Goal: Entertainment & Leisure: Consume media (video, audio)

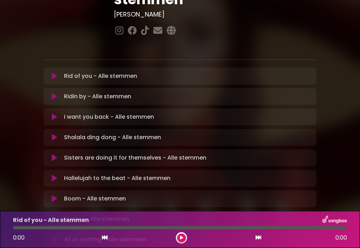
scroll to position [139, 0]
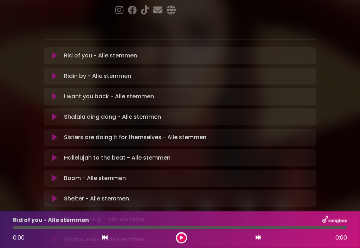
click at [174, 133] on p "Sisters are doing it for themselves - Alle stemmen Loading Track..." at bounding box center [135, 137] width 143 height 8
click at [57, 134] on icon at bounding box center [54, 137] width 5 height 7
click at [180, 241] on button at bounding box center [181, 237] width 9 height 9
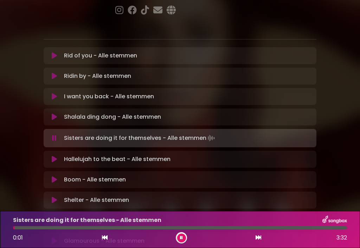
click at [34, 227] on div at bounding box center [180, 227] width 334 height 3
click at [80, 233] on div "0:31 3:32" at bounding box center [180, 237] width 343 height 11
click at [81, 228] on div at bounding box center [58, 227] width 91 height 3
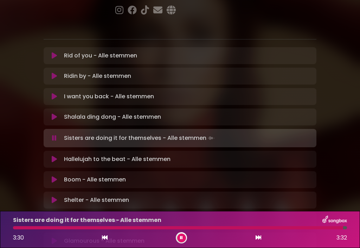
click at [256, 236] on button at bounding box center [259, 237] width 6 height 9
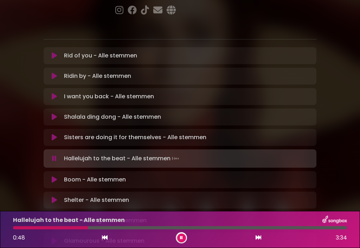
click at [105, 229] on div at bounding box center [180, 227] width 334 height 3
click at [119, 228] on div at bounding box center [180, 227] width 334 height 3
click at [130, 228] on div at bounding box center [180, 227] width 334 height 3
click at [140, 227] on div at bounding box center [180, 227] width 334 height 3
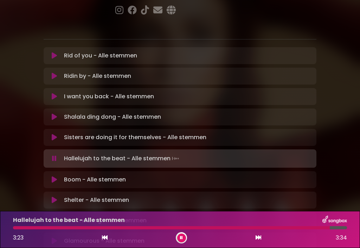
click at [257, 241] on button at bounding box center [259, 237] width 6 height 9
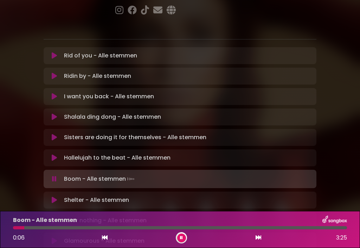
click at [42, 228] on div at bounding box center [180, 227] width 334 height 3
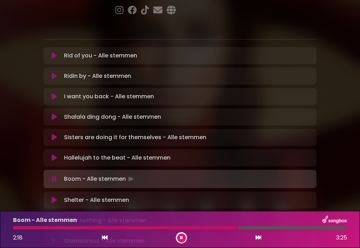
scroll to position [138, 0]
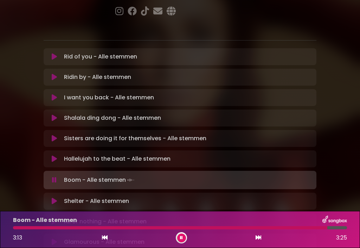
click at [259, 241] on button at bounding box center [259, 237] width 6 height 9
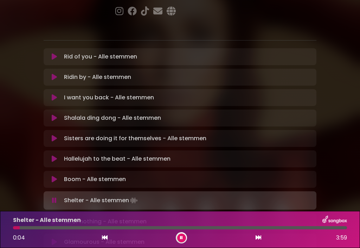
click at [50, 228] on div at bounding box center [180, 227] width 334 height 3
click at [108, 227] on div at bounding box center [180, 227] width 334 height 3
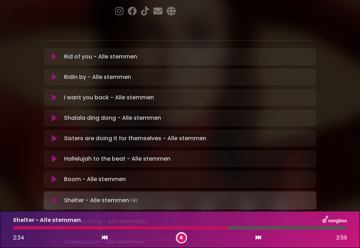
click at [274, 227] on div at bounding box center [180, 227] width 334 height 3
click at [289, 227] on div at bounding box center [180, 227] width 334 height 3
click at [260, 240] on icon at bounding box center [259, 237] width 6 height 6
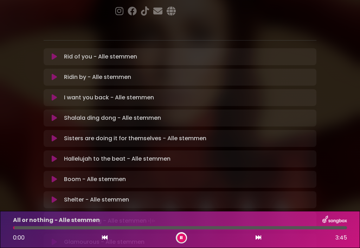
click at [47, 228] on div at bounding box center [180, 227] width 334 height 3
click at [146, 227] on div at bounding box center [180, 227] width 334 height 3
click at [140, 228] on div at bounding box center [80, 227] width 135 height 3
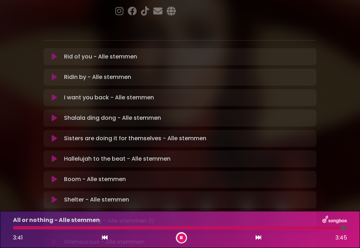
click at [261, 239] on icon at bounding box center [259, 237] width 6 height 6
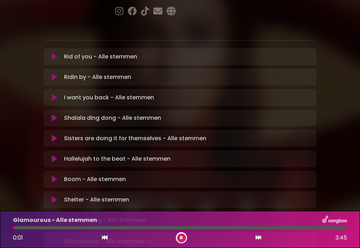
click at [40, 228] on div at bounding box center [180, 227] width 334 height 3
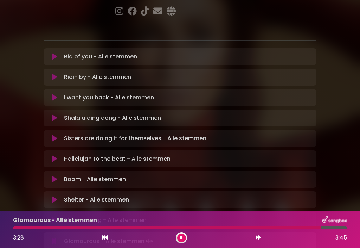
click at [258, 241] on button at bounding box center [259, 237] width 6 height 9
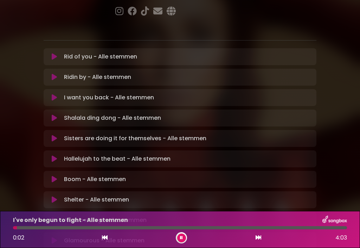
click at [59, 227] on div at bounding box center [180, 227] width 334 height 3
click at [56, 228] on div at bounding box center [37, 227] width 48 height 3
click at [50, 228] on div at bounding box center [35, 227] width 45 height 3
click at [68, 228] on div at bounding box center [180, 227] width 334 height 3
click at [147, 222] on div "I've only begun to fight - Alle stemmen" at bounding box center [180, 219] width 343 height 9
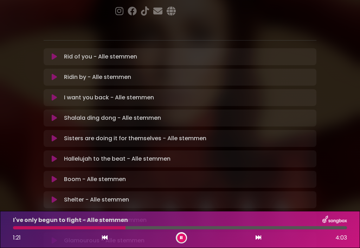
click at [140, 229] on div at bounding box center [180, 227] width 334 height 3
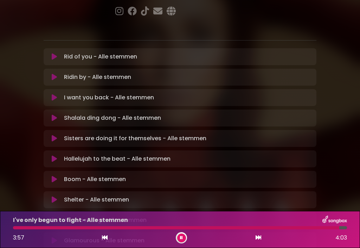
click at [260, 238] on icon at bounding box center [259, 237] width 6 height 6
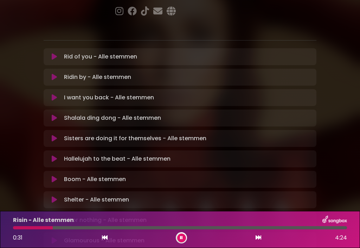
click at [67, 228] on div at bounding box center [180, 227] width 334 height 3
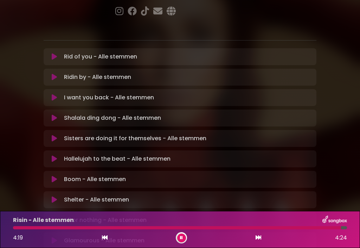
click at [261, 239] on icon at bounding box center [259, 237] width 6 height 6
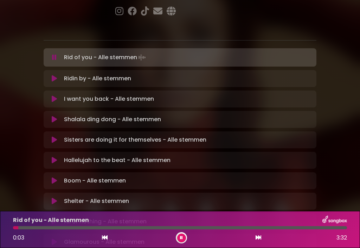
click at [36, 227] on div at bounding box center [180, 227] width 334 height 3
click at [62, 227] on div at bounding box center [180, 227] width 334 height 3
click at [110, 228] on div at bounding box center [180, 227] width 334 height 3
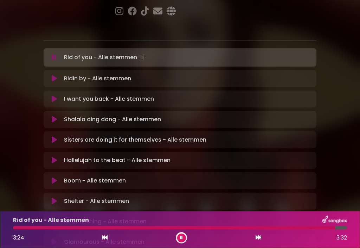
click at [261, 237] on icon at bounding box center [259, 237] width 6 height 6
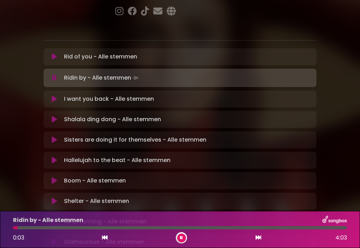
click at [61, 228] on div at bounding box center [180, 227] width 334 height 3
click at [202, 228] on div at bounding box center [180, 227] width 334 height 3
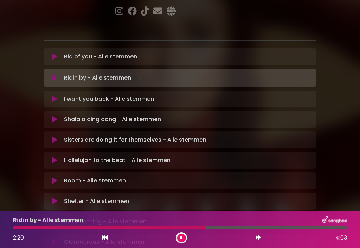
click at [197, 227] on div at bounding box center [109, 227] width 192 height 3
click at [220, 228] on div at bounding box center [180, 227] width 334 height 3
click at [242, 228] on div at bounding box center [180, 227] width 334 height 3
click at [261, 241] on button at bounding box center [259, 237] width 6 height 9
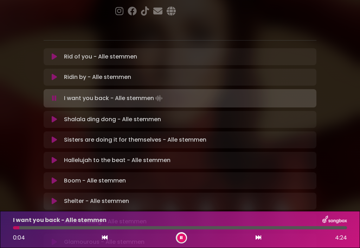
click at [73, 227] on div at bounding box center [180, 227] width 334 height 3
click at [134, 227] on div at bounding box center [180, 227] width 334 height 3
click at [129, 229] on div at bounding box center [74, 227] width 122 height 3
click at [145, 228] on div at bounding box center [180, 227] width 334 height 3
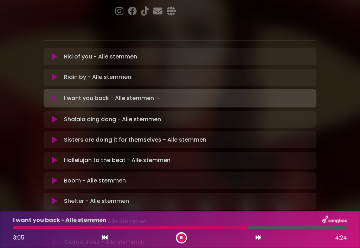
click at [256, 227] on div at bounding box center [180, 227] width 334 height 3
click at [258, 239] on icon at bounding box center [259, 237] width 6 height 6
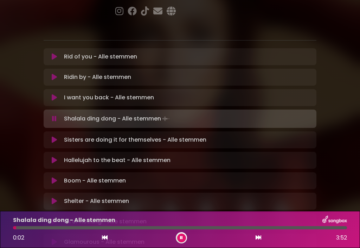
click at [185, 240] on button at bounding box center [181, 237] width 9 height 9
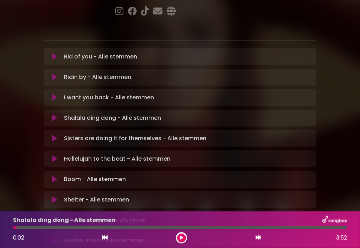
click at [185, 240] on button at bounding box center [181, 237] width 9 height 9
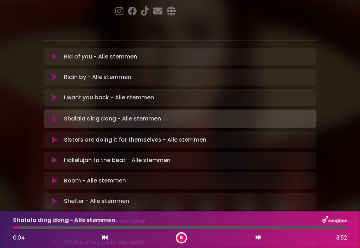
click at [32, 226] on div at bounding box center [180, 227] width 334 height 3
click at [105, 228] on div at bounding box center [180, 227] width 334 height 3
click at [188, 229] on div at bounding box center [180, 227] width 334 height 3
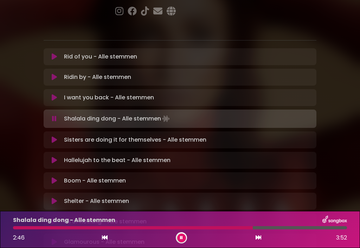
click at [266, 227] on div at bounding box center [180, 227] width 334 height 3
click at [256, 242] on button at bounding box center [259, 237] width 6 height 9
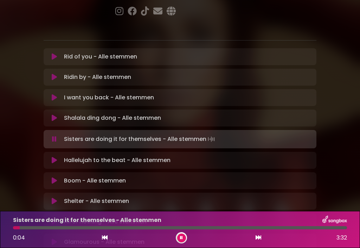
click at [187, 236] on div "0:04 3:32" at bounding box center [180, 237] width 343 height 11
click at [185, 238] on button at bounding box center [181, 237] width 9 height 9
